Goal: Task Accomplishment & Management: Manage account settings

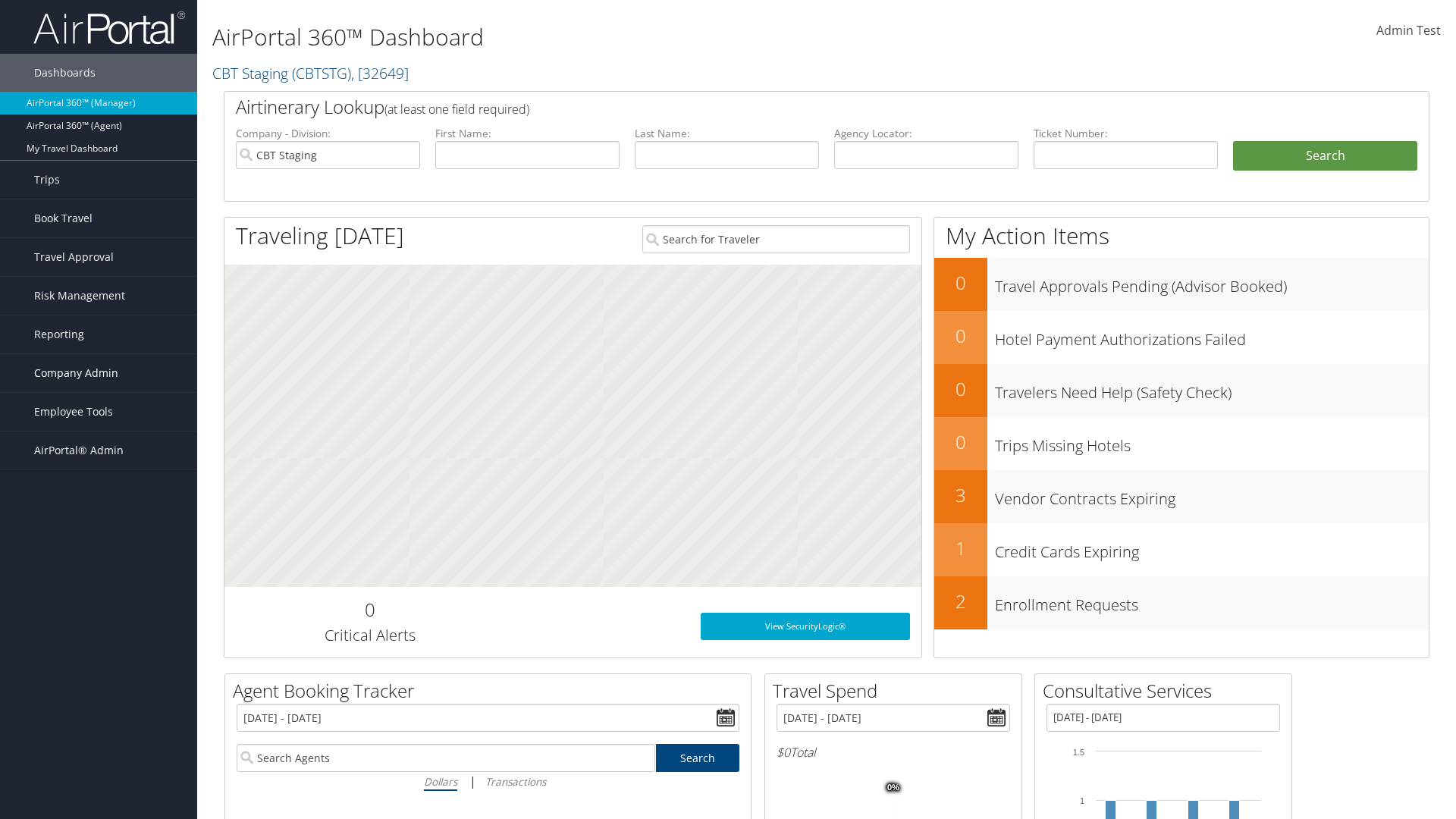
click at [98, 373] on span "Company Admin" at bounding box center [76, 373] width 84 height 38
click at [98, 711] on link "Virtual Pay Settings" at bounding box center [98, 722] width 197 height 23
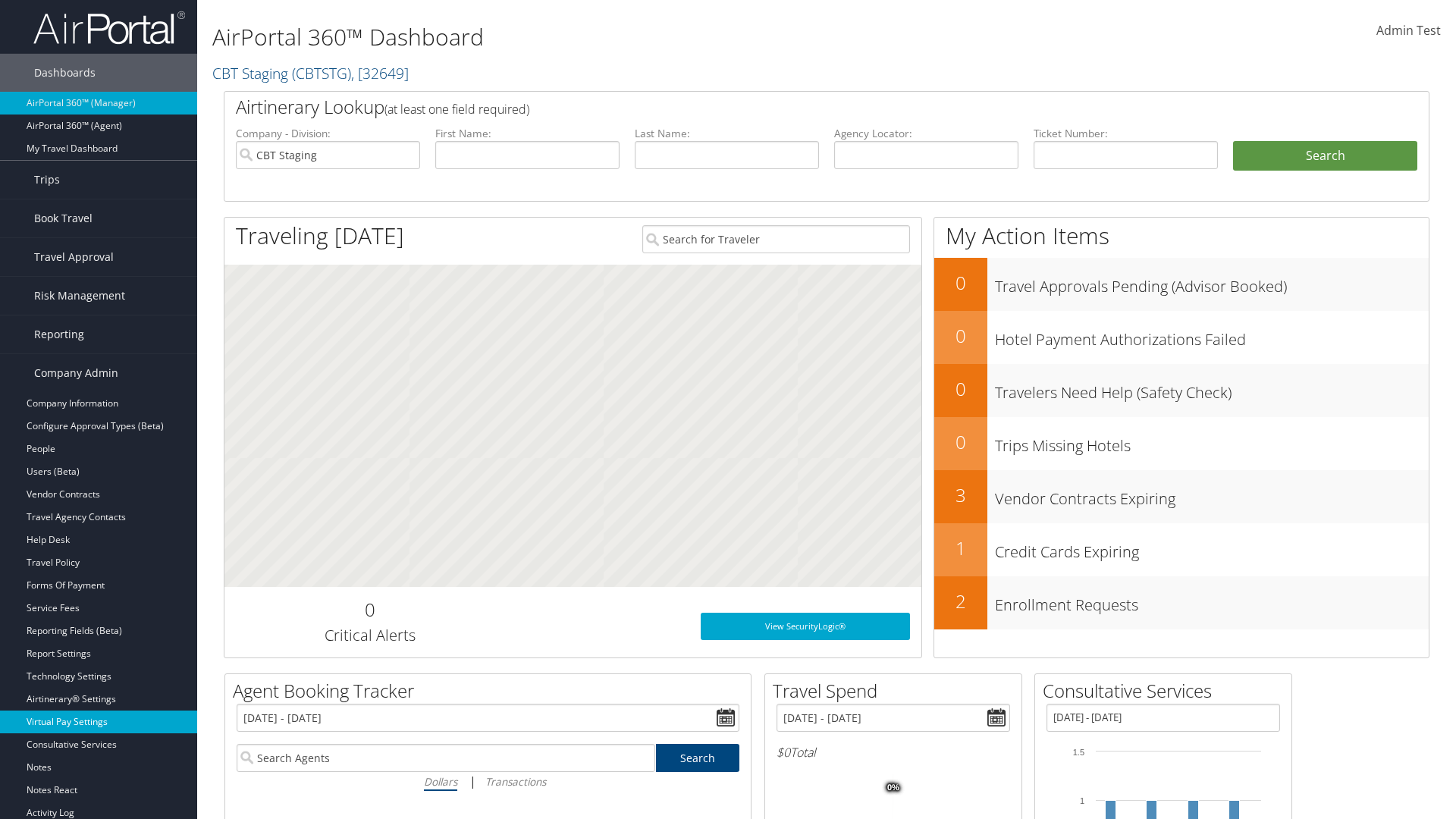
scroll to position [313, 0]
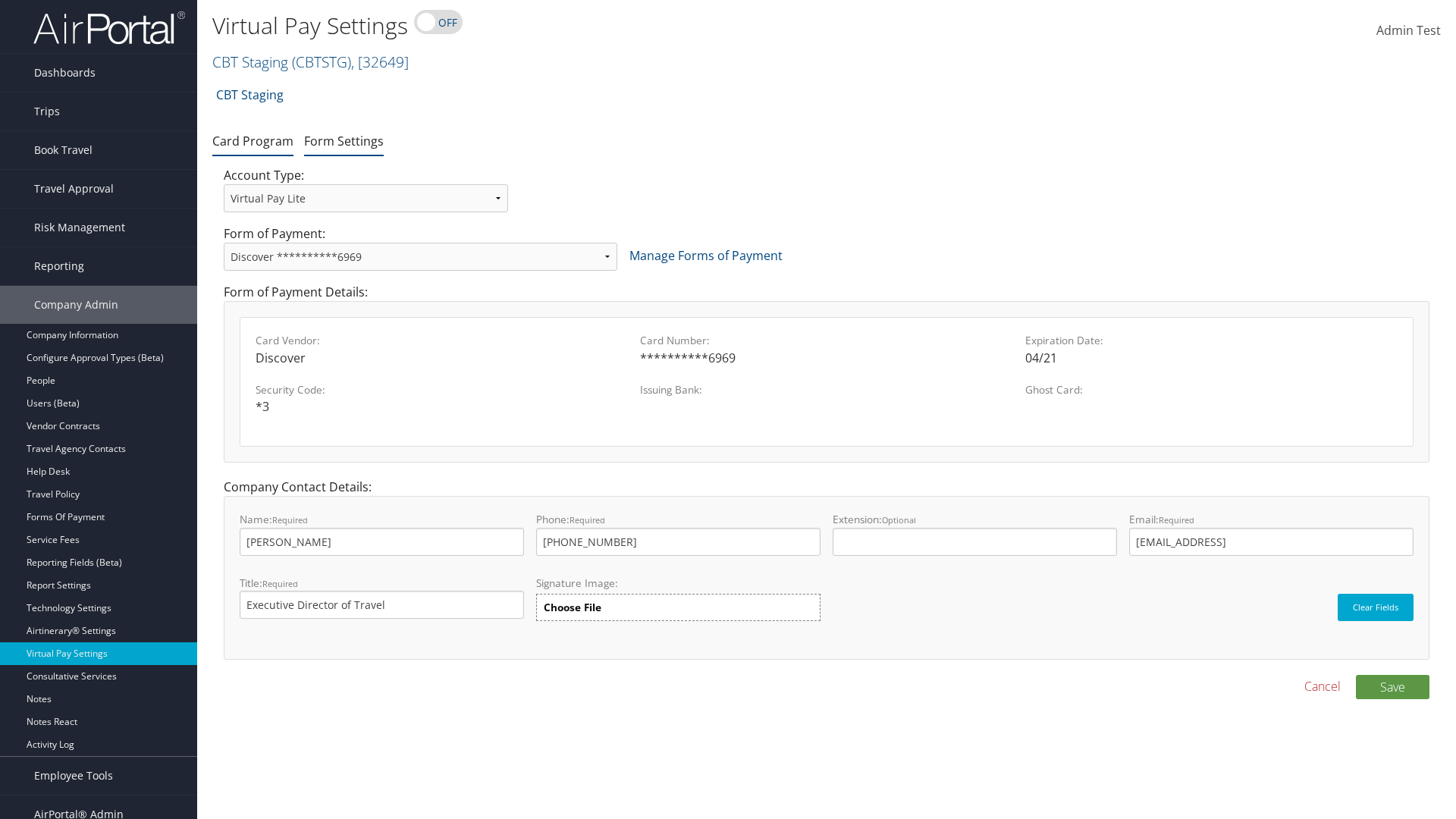
click at [344, 141] on link "Form Settings" at bounding box center [344, 141] width 80 height 17
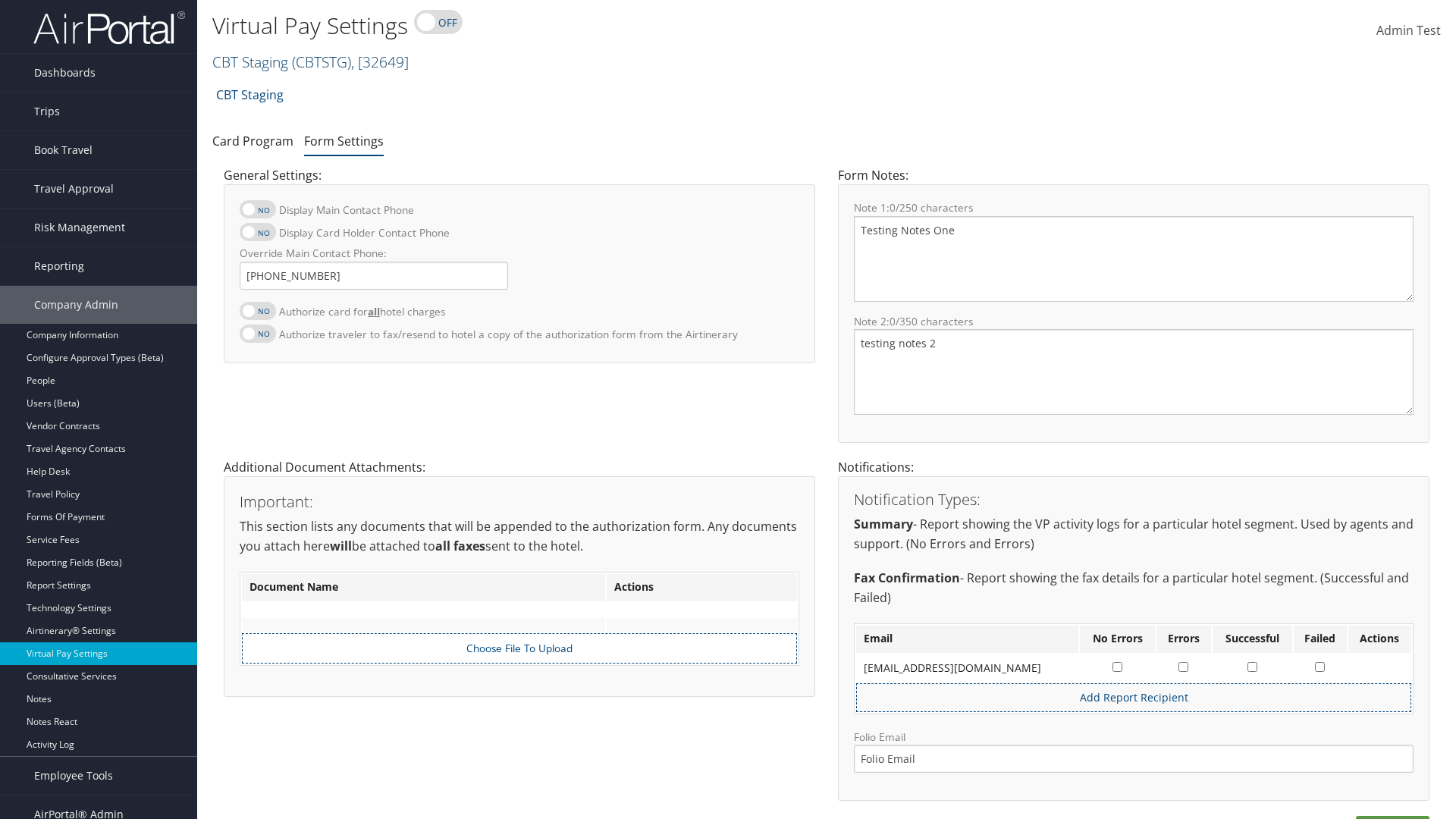
click at [250, 62] on link "CBT Staging ( CBTSTG ) , [ 32649 ]" at bounding box center [311, 62] width 197 height 20
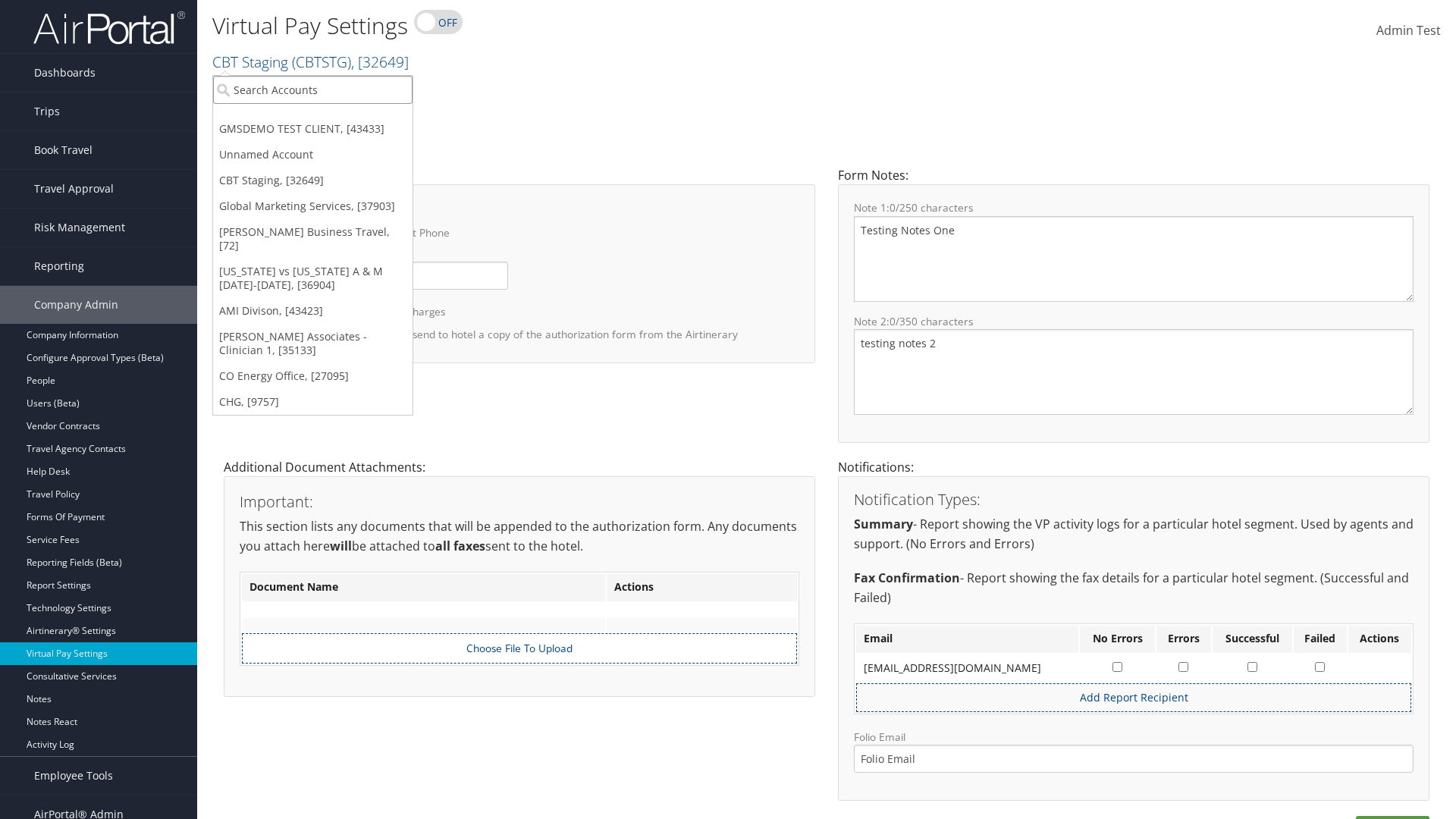
click at [313, 90] on input "search" at bounding box center [313, 90] width 199 height 28
type input "[PERSON_NAME] Business Travel"
click at [334, 118] on div "Christopherson Business Travel (C10001), [72]" at bounding box center [334, 118] width 258 height 14
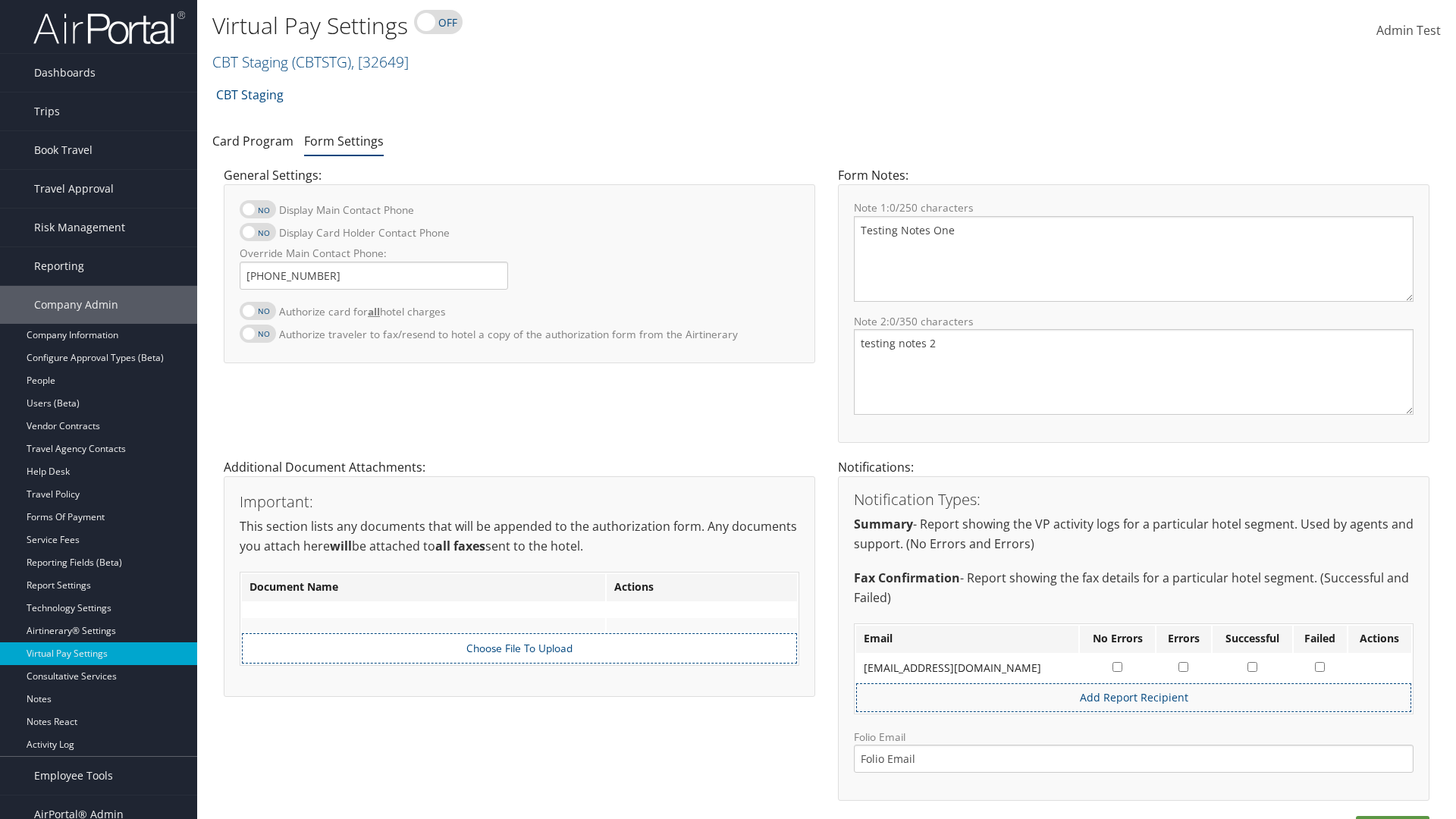
click at [257, 310] on label at bounding box center [257, 311] width 36 height 18
click at [257, 314] on input "Authorize card for all hotel charges" at bounding box center [251, 318] width 10 height 10
checkbox input "true"
click at [257, 232] on label at bounding box center [257, 232] width 36 height 18
click at [257, 236] on input "Display Card Holder Contact Phone" at bounding box center [251, 240] width 10 height 10
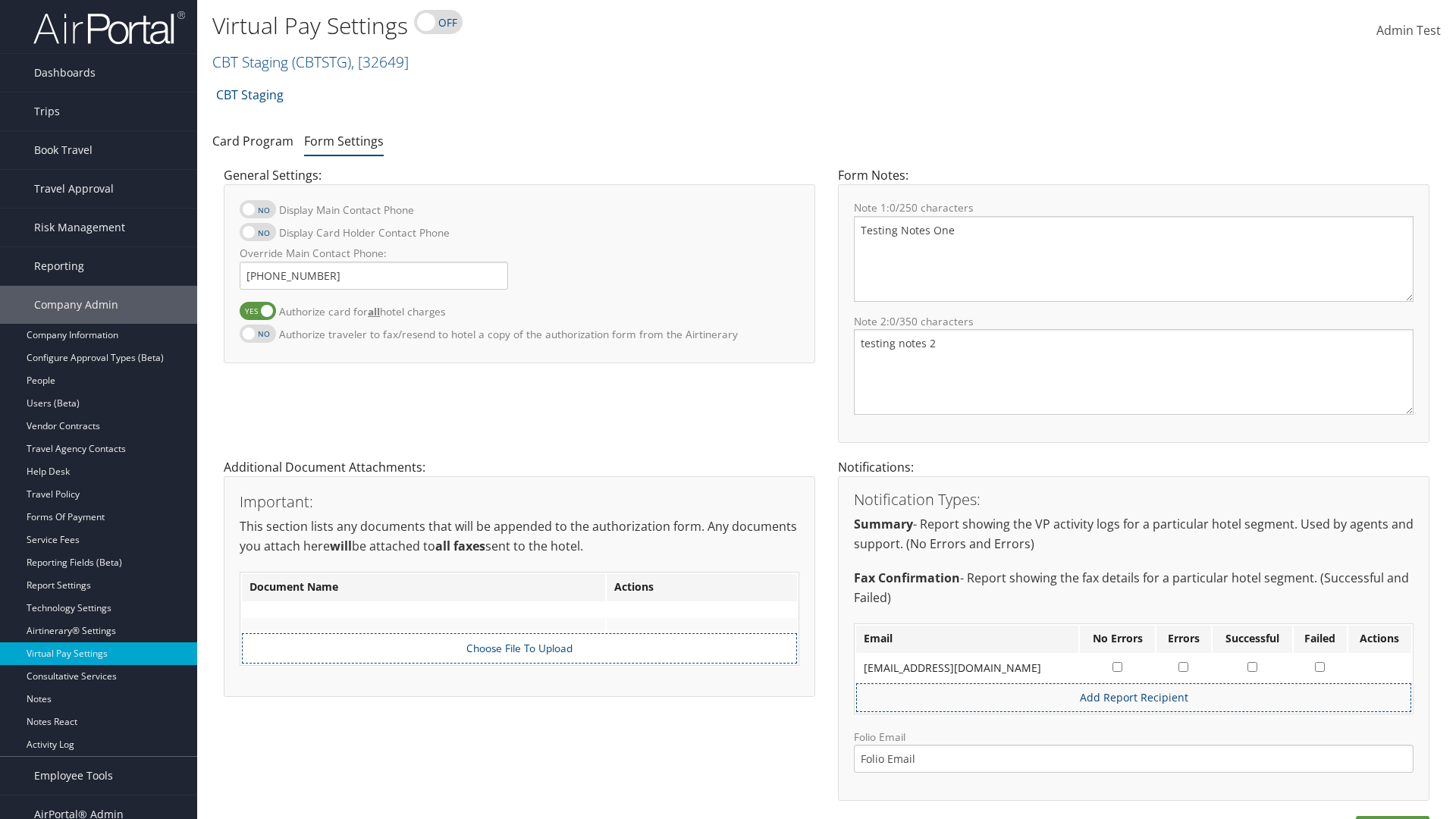
checkbox input "true"
click at [257, 209] on label at bounding box center [257, 209] width 36 height 18
click at [257, 213] on input "Display Main Contact Phone" at bounding box center [251, 217] width 10 height 10
checkbox input "true"
click at [257, 333] on label at bounding box center [257, 333] width 36 height 18
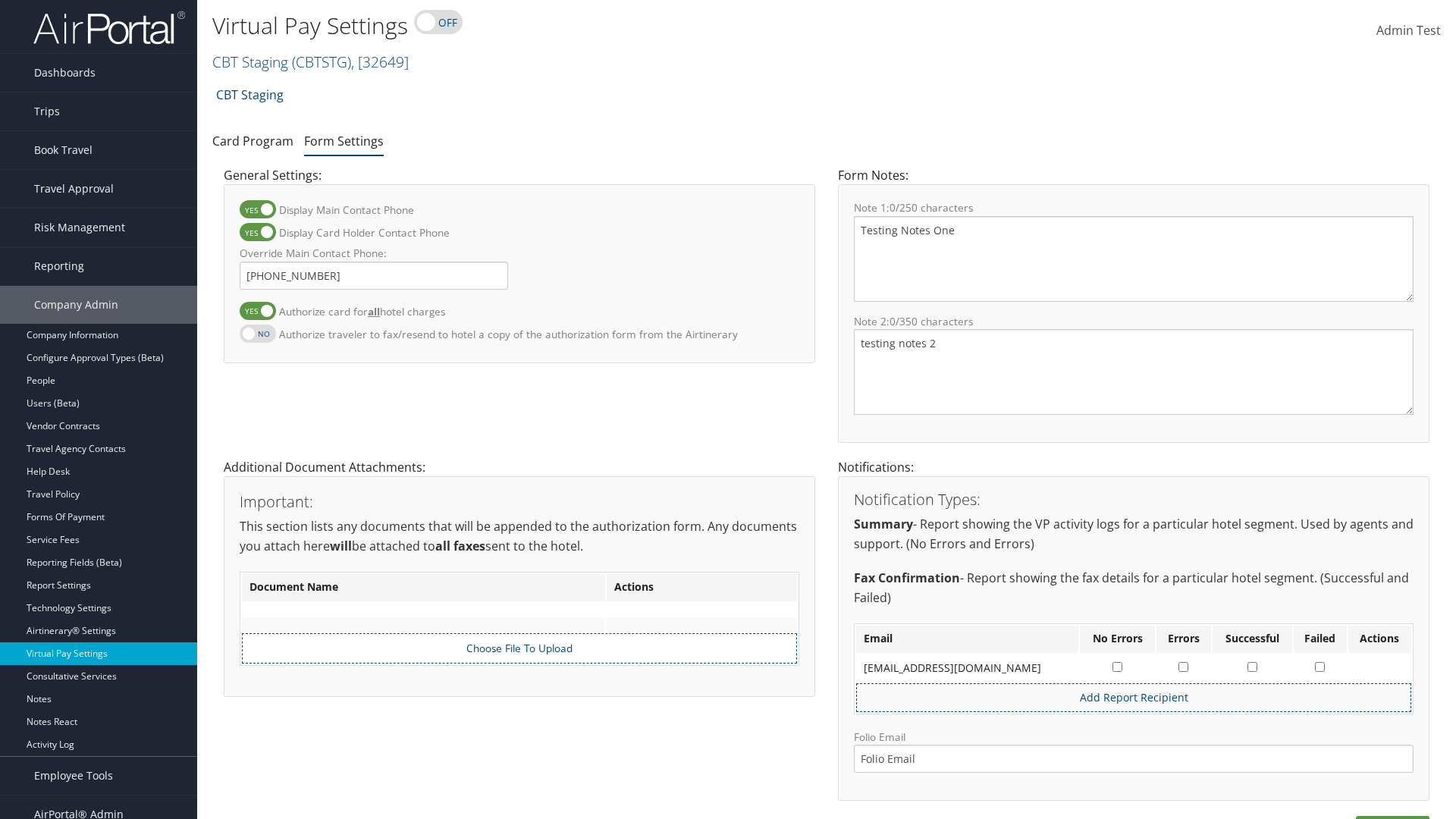
click at [257, 337] on input "Authorize traveler to fax/resend to hotel a copy of the authorization form from…" at bounding box center [251, 341] width 10 height 10
checkbox input "true"
click at [257, 310] on label at bounding box center [257, 311] width 36 height 18
click at [257, 314] on input "Authorize card for all hotel charges" at bounding box center [251, 318] width 10 height 10
checkbox input "false"
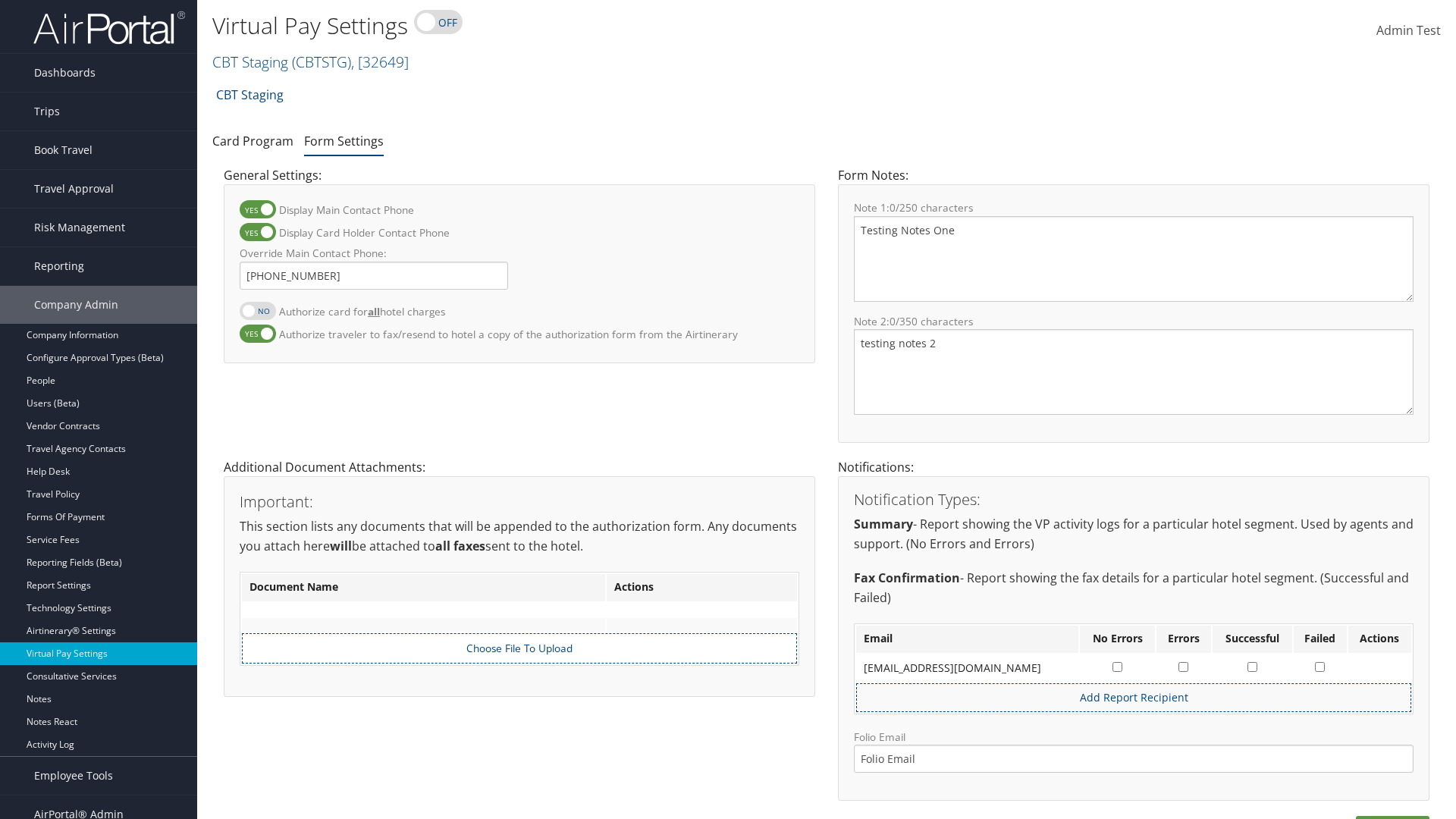
click at [257, 232] on label at bounding box center [257, 232] width 36 height 18
click at [257, 236] on input "Display Card Holder Contact Phone" at bounding box center [251, 240] width 10 height 10
checkbox input "false"
click at [257, 209] on label at bounding box center [257, 209] width 36 height 18
click at [257, 213] on input "Display Main Contact Phone" at bounding box center [251, 217] width 10 height 10
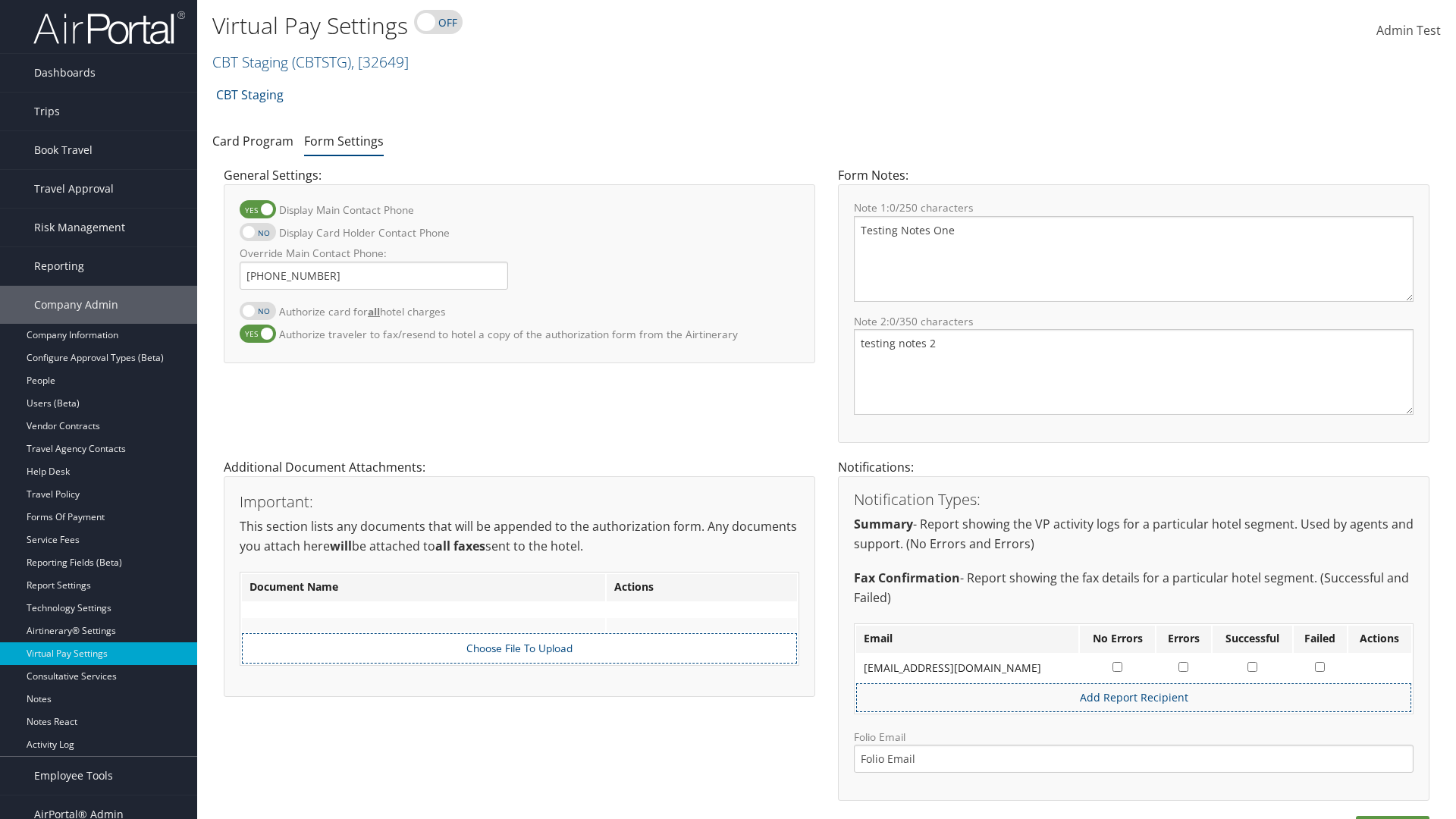
checkbox input "false"
click at [257, 333] on label at bounding box center [257, 333] width 36 height 18
click at [257, 337] on input "Authorize traveler to fax/resend to hotel a copy of the authorization form from…" at bounding box center [251, 341] width 10 height 10
checkbox input "false"
click at [374, 275] on input "Override Main Contact Phone:" at bounding box center [374, 276] width 269 height 28
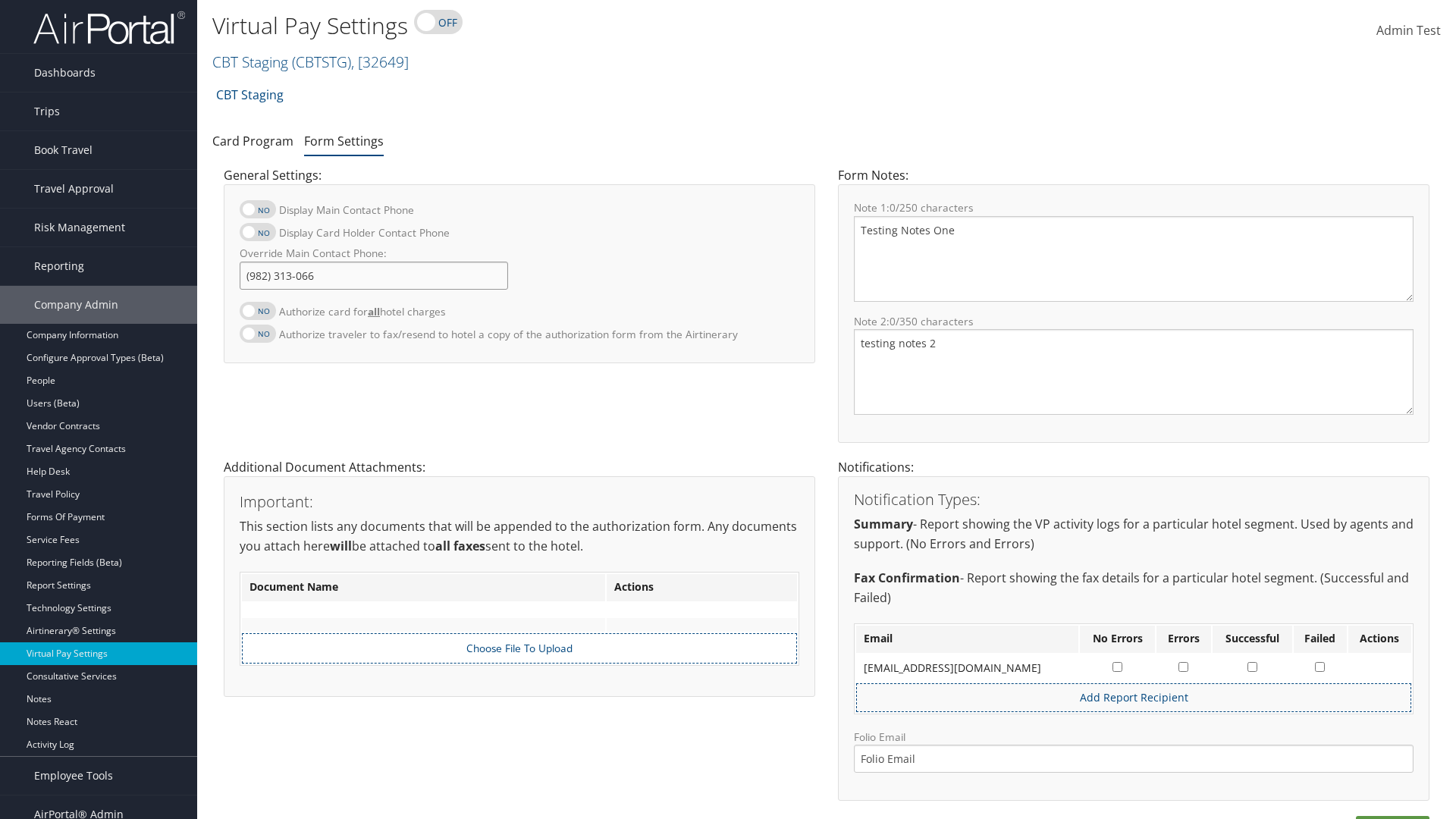
type input "(982) 313-0669"
click at [1134, 258] on textarea "Testing Notes One" at bounding box center [1134, 259] width 560 height 86
type textarea "Testing Notes One"
click at [1134, 372] on textarea "testing notes 2" at bounding box center [1134, 373] width 560 height 86
type textarea "testing notes 2"
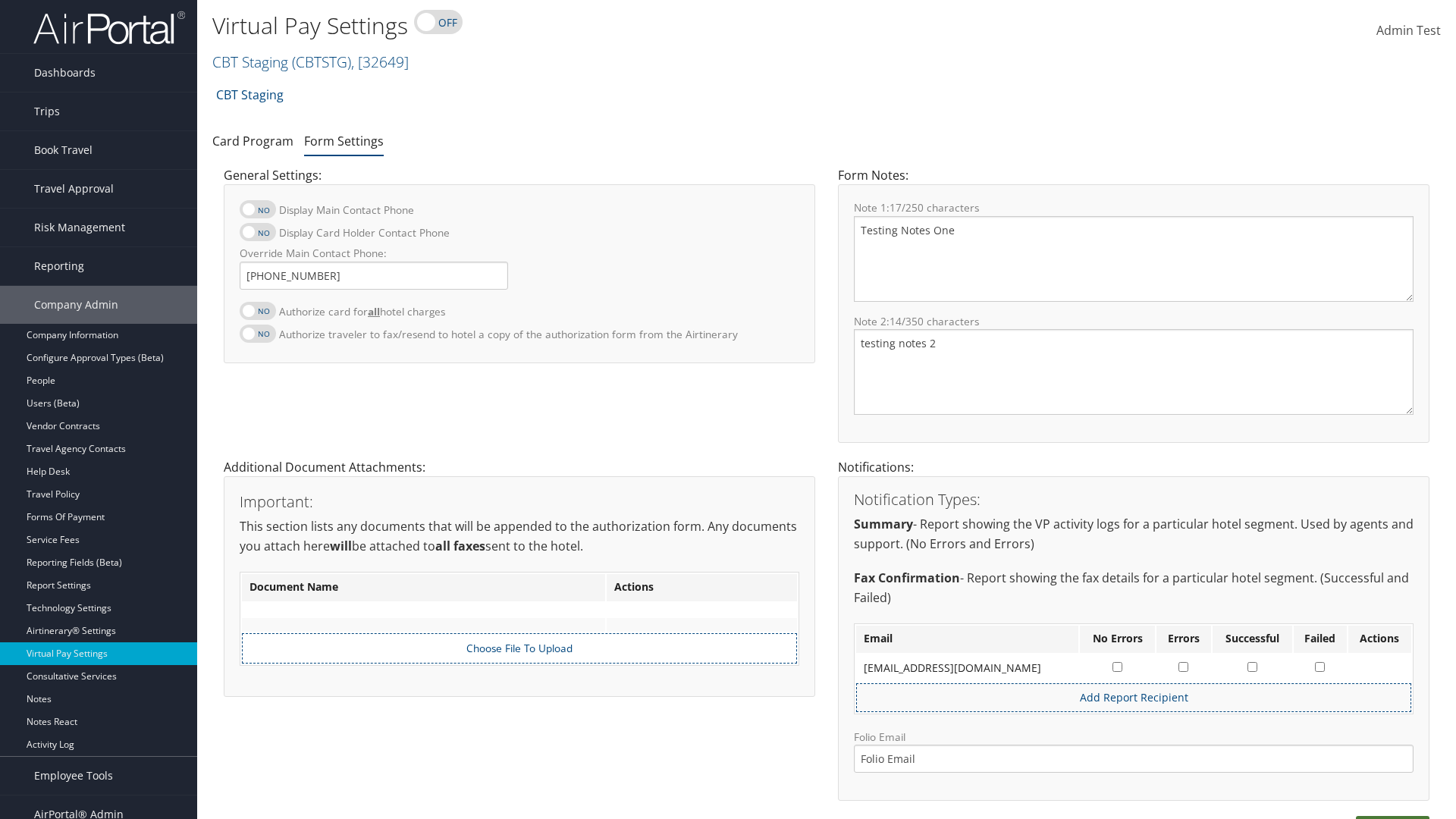
click at [1393, 816] on button "Save" at bounding box center [1393, 829] width 74 height 25
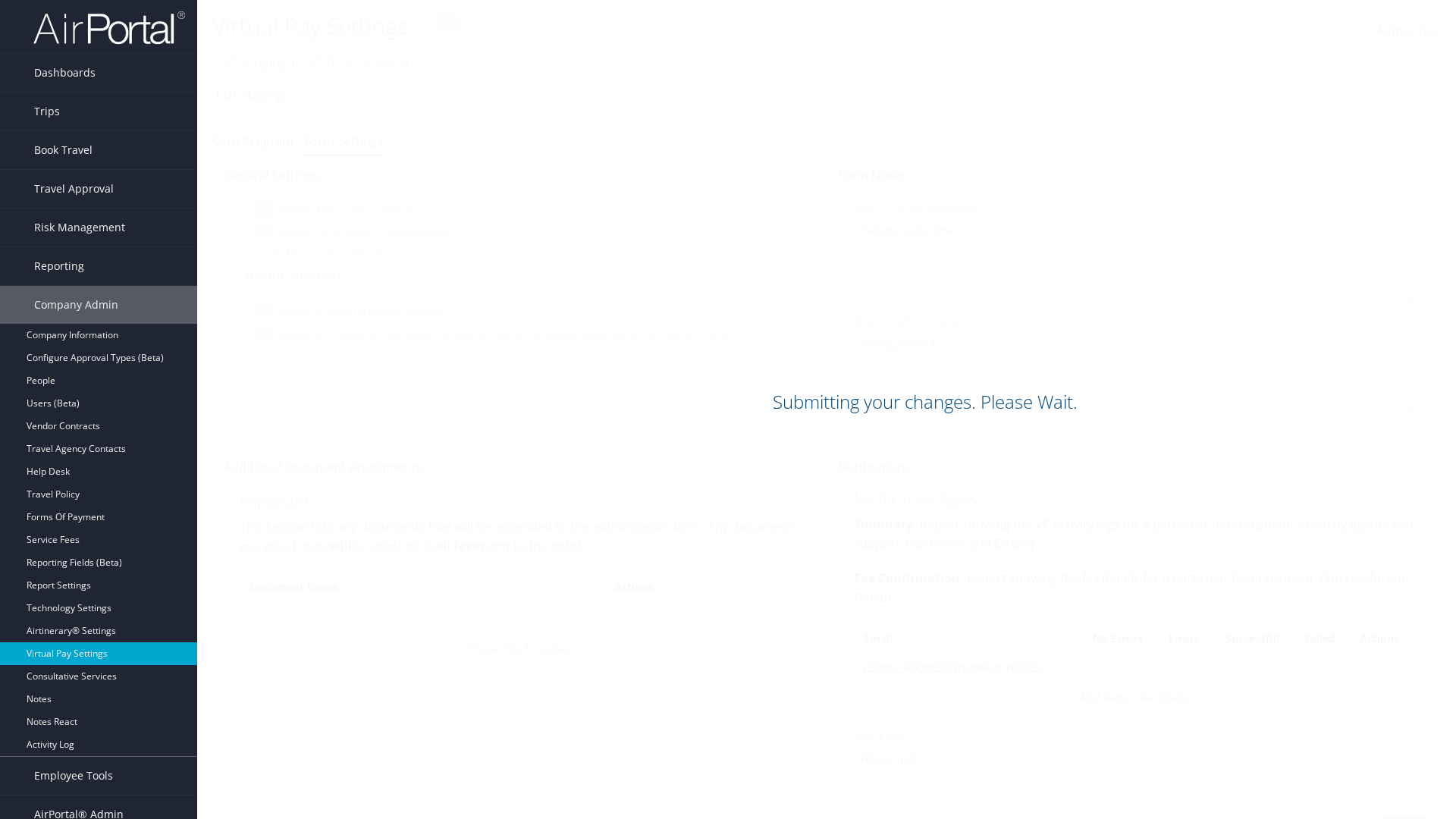
scroll to position [19, 0]
